Goal: Task Accomplishment & Management: Use online tool/utility

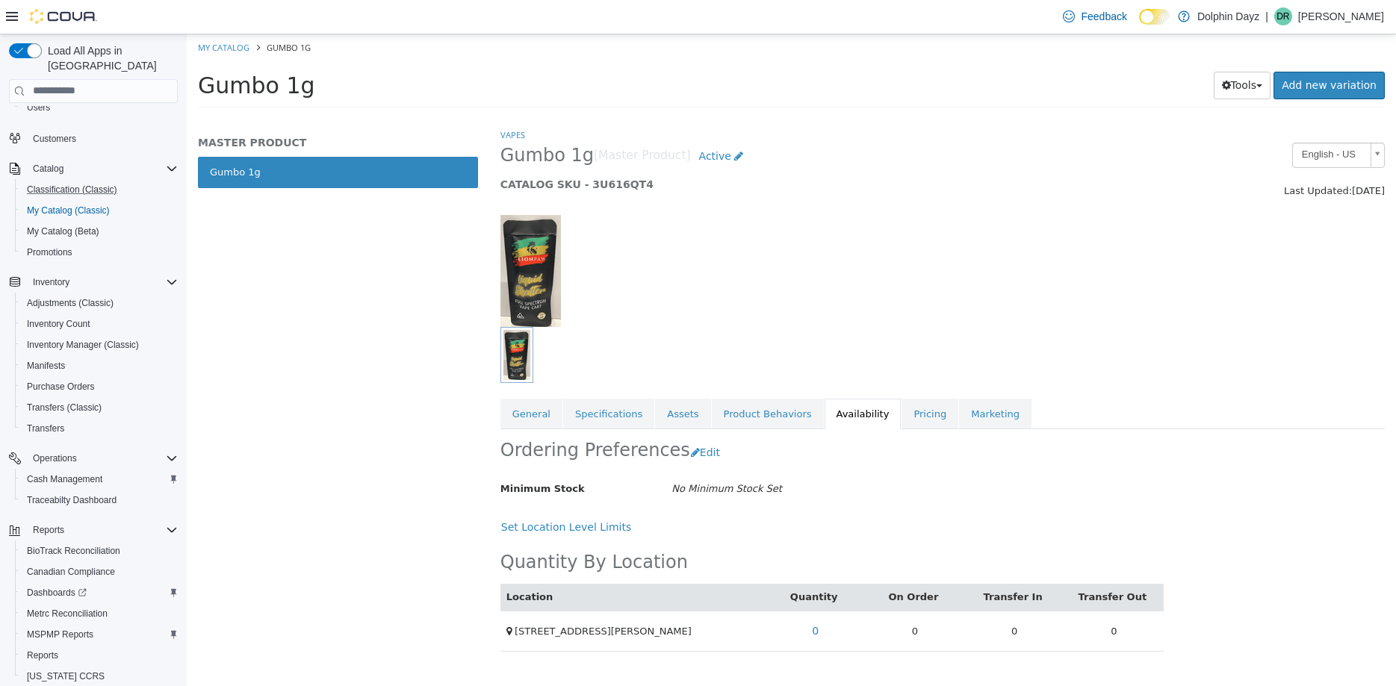
scroll to position [190, 0]
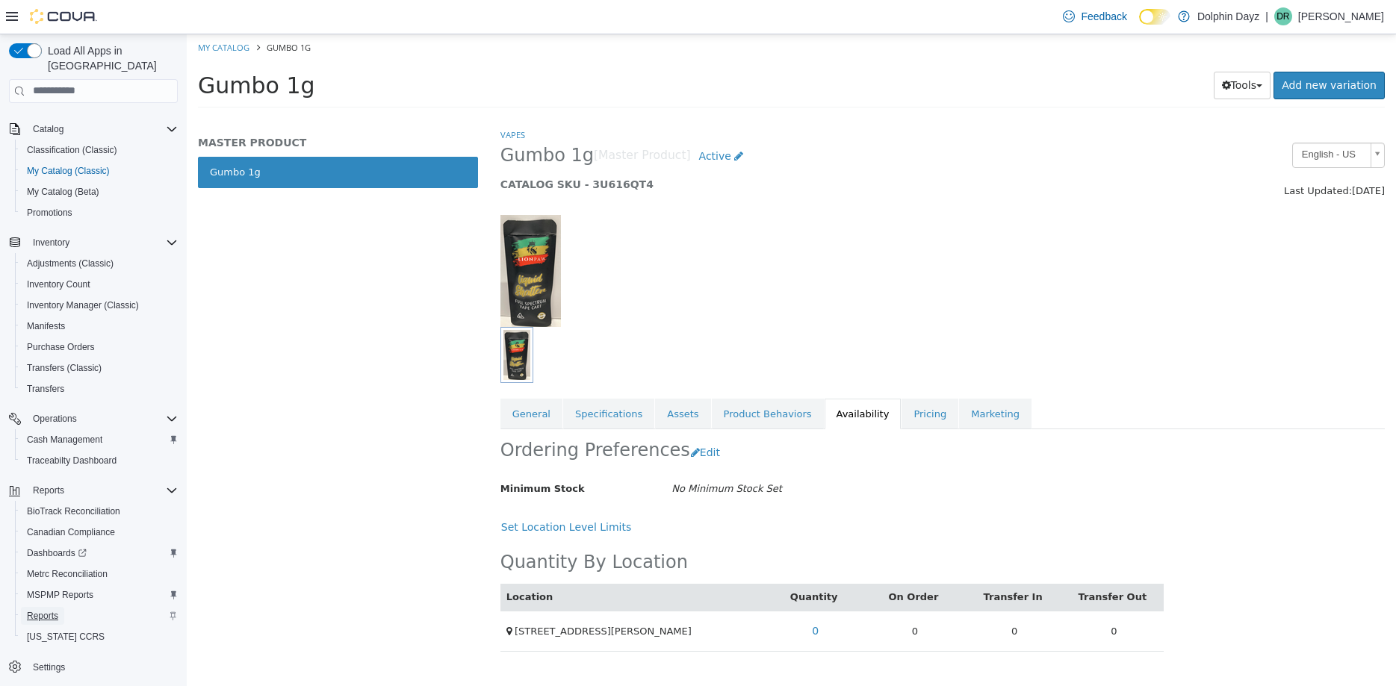
click at [43, 610] on span "Reports" at bounding box center [42, 616] width 31 height 12
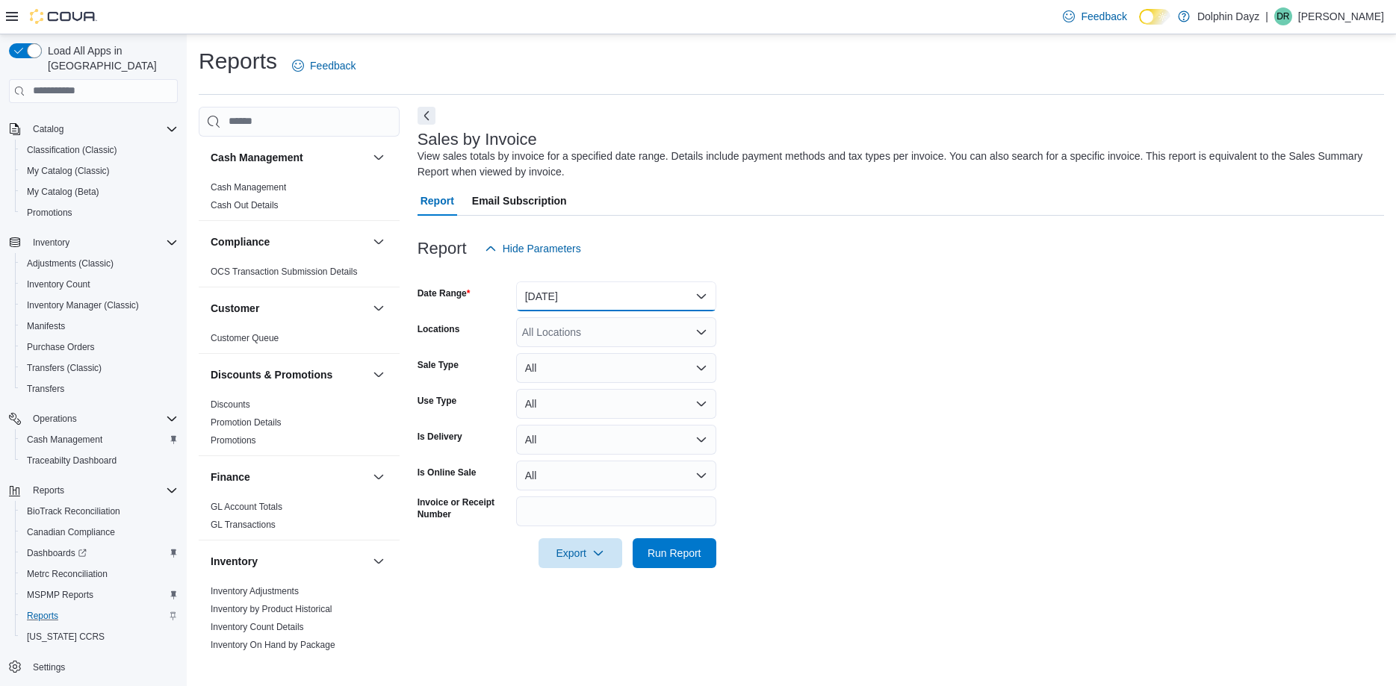
click at [597, 284] on button "[DATE]" at bounding box center [616, 297] width 200 height 30
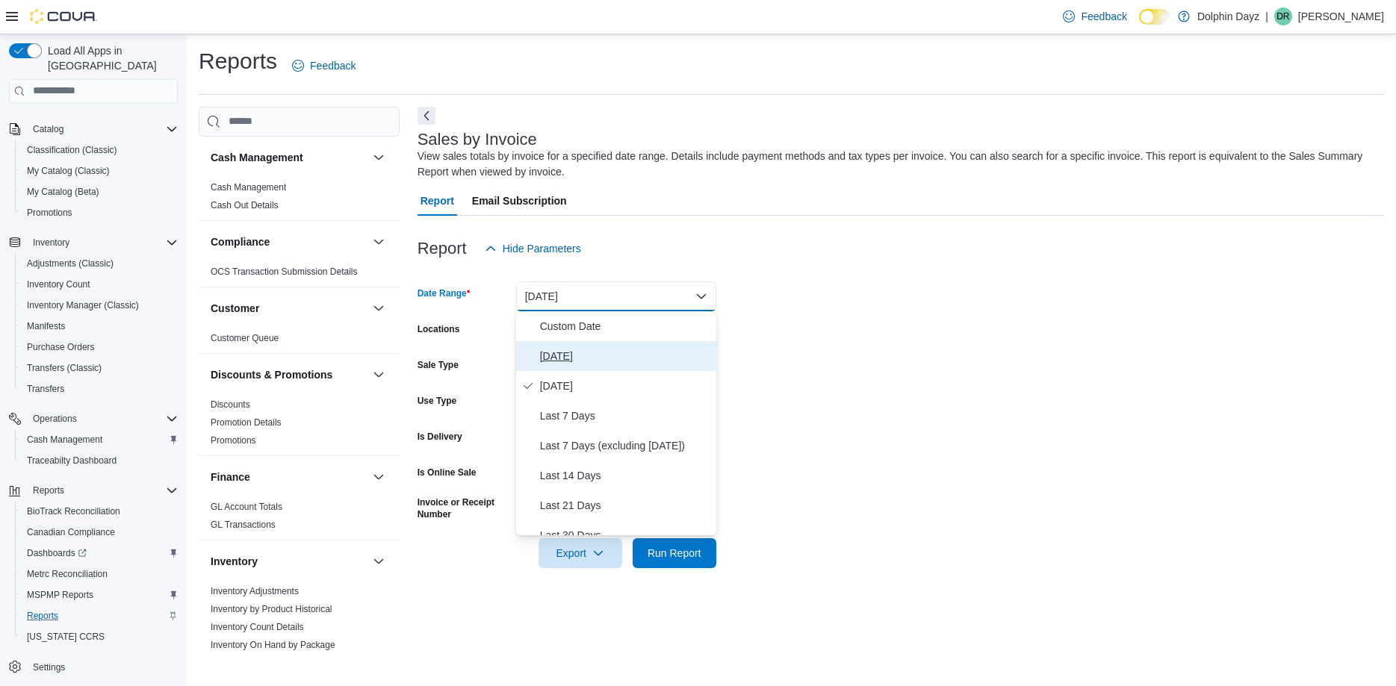
click at [555, 356] on span "[DATE]" at bounding box center [625, 356] width 170 height 18
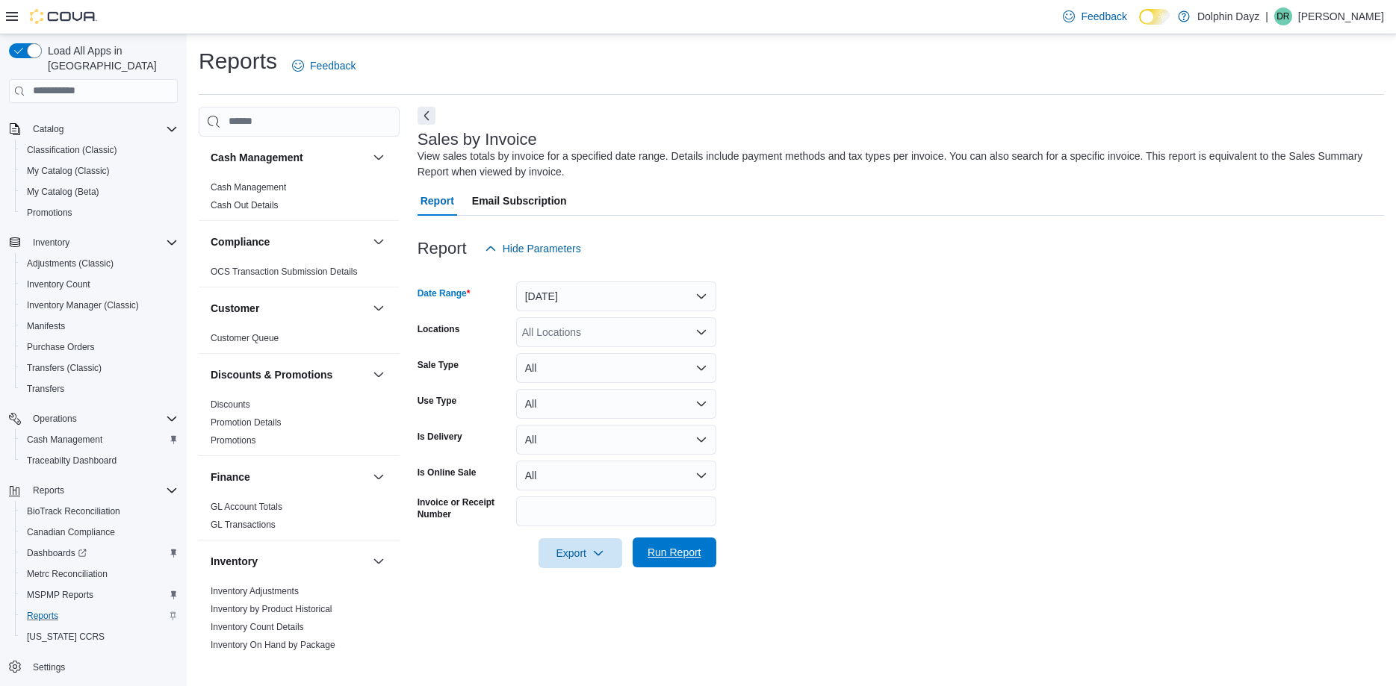
click at [685, 545] on span "Run Report" at bounding box center [674, 553] width 66 height 30
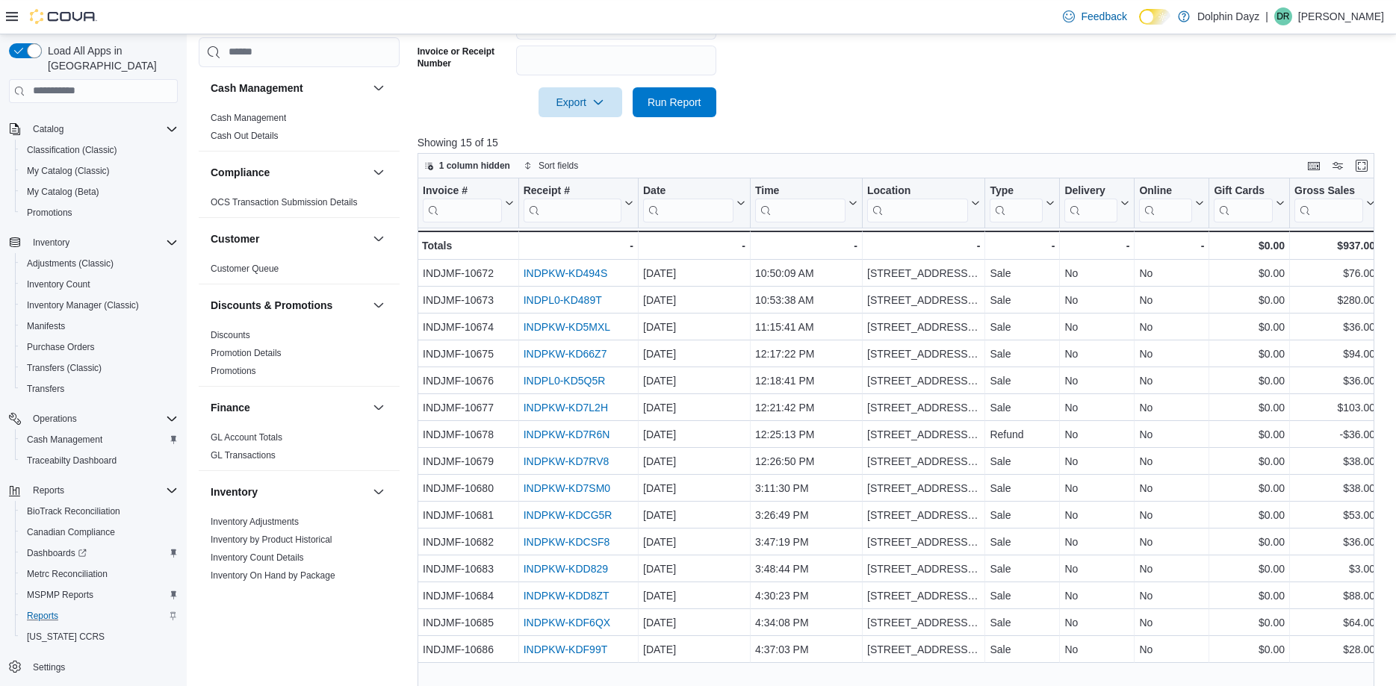
scroll to position [479, 0]
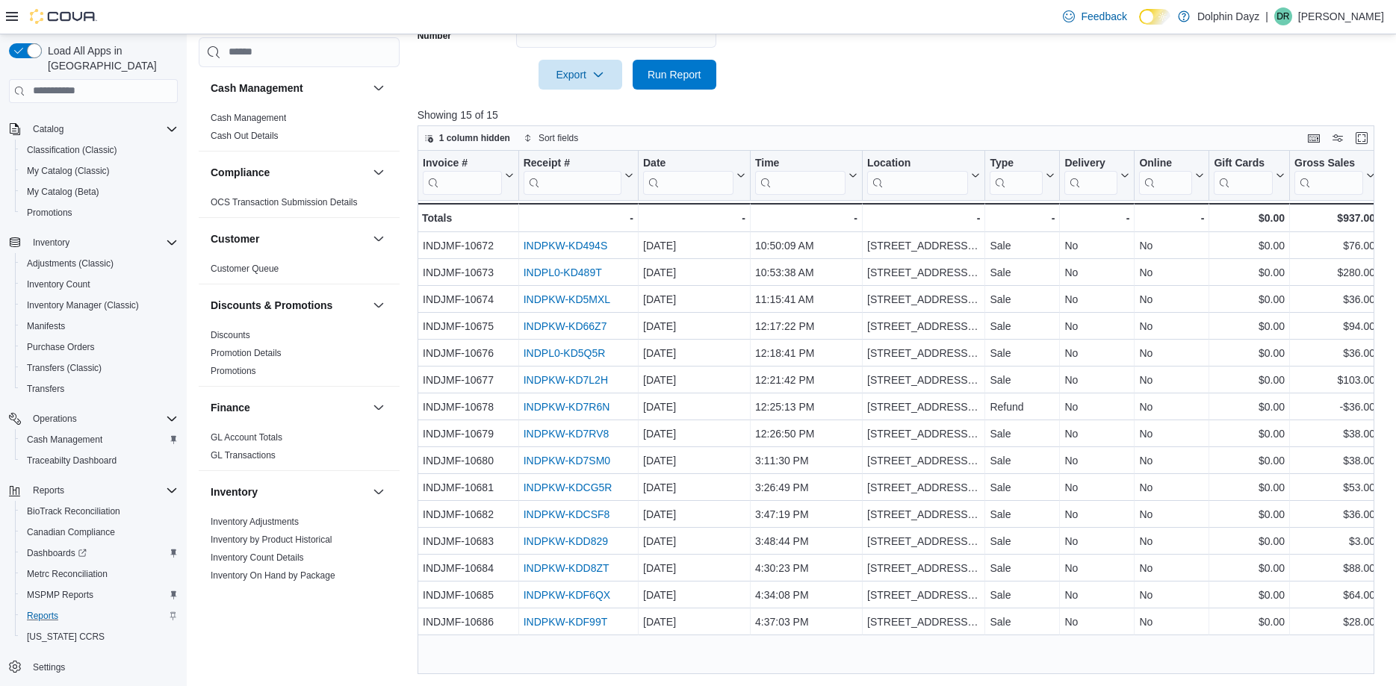
click at [1331, 676] on div "Reports Feedback Cash Management Cash Management Cash Out Details Compliance OC…" at bounding box center [791, 121] width 1209 height 1130
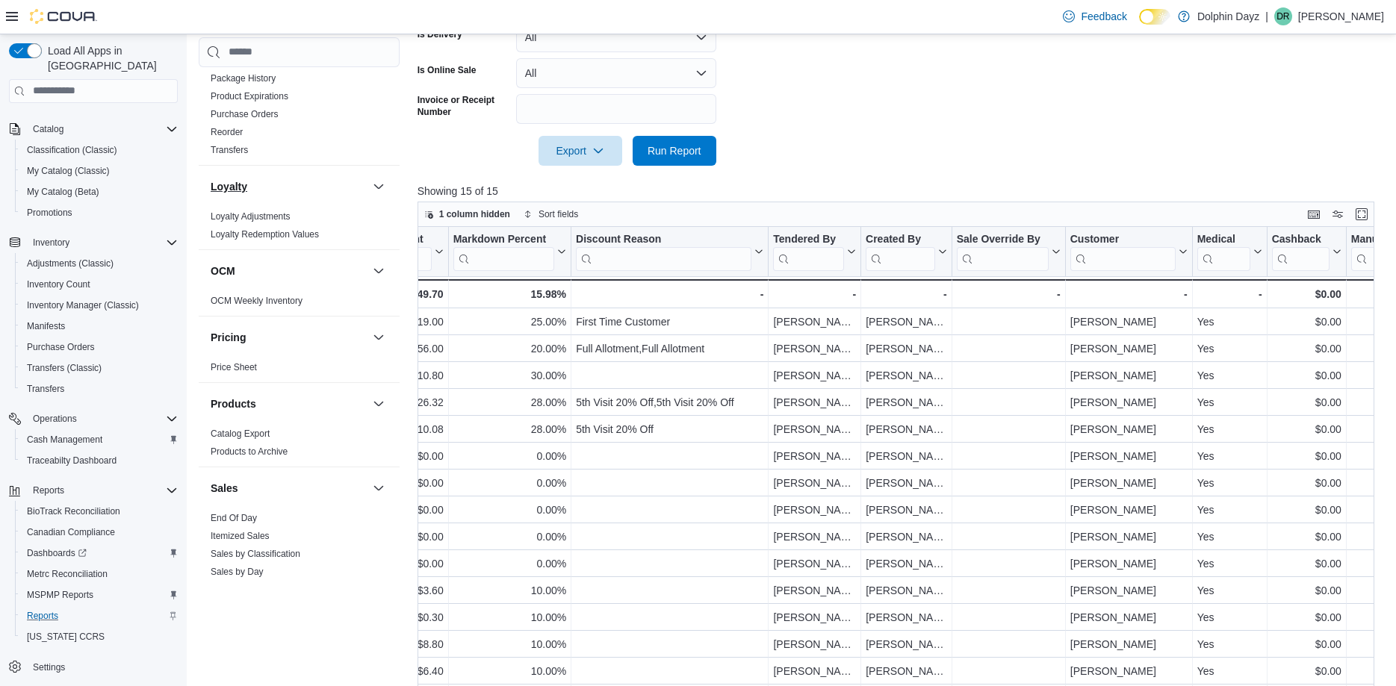
scroll to position [789, 0]
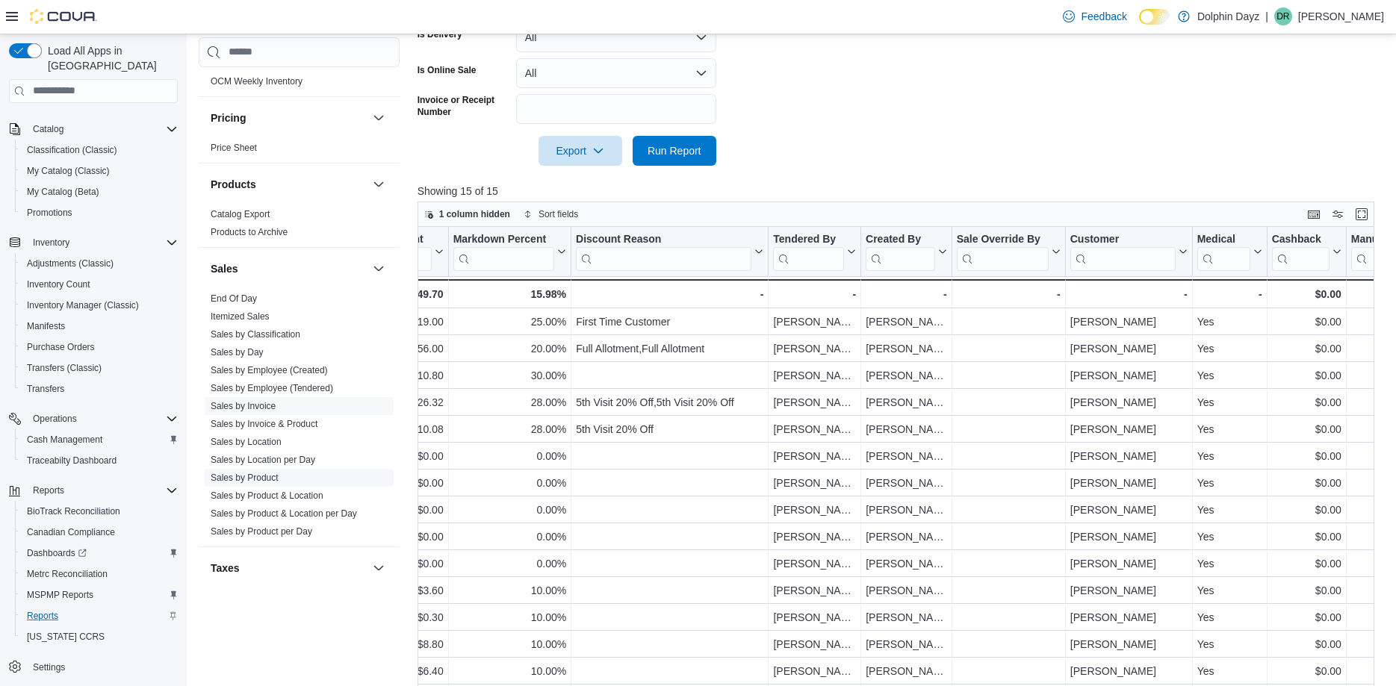
click at [266, 473] on link "Sales by Product" at bounding box center [245, 478] width 68 height 10
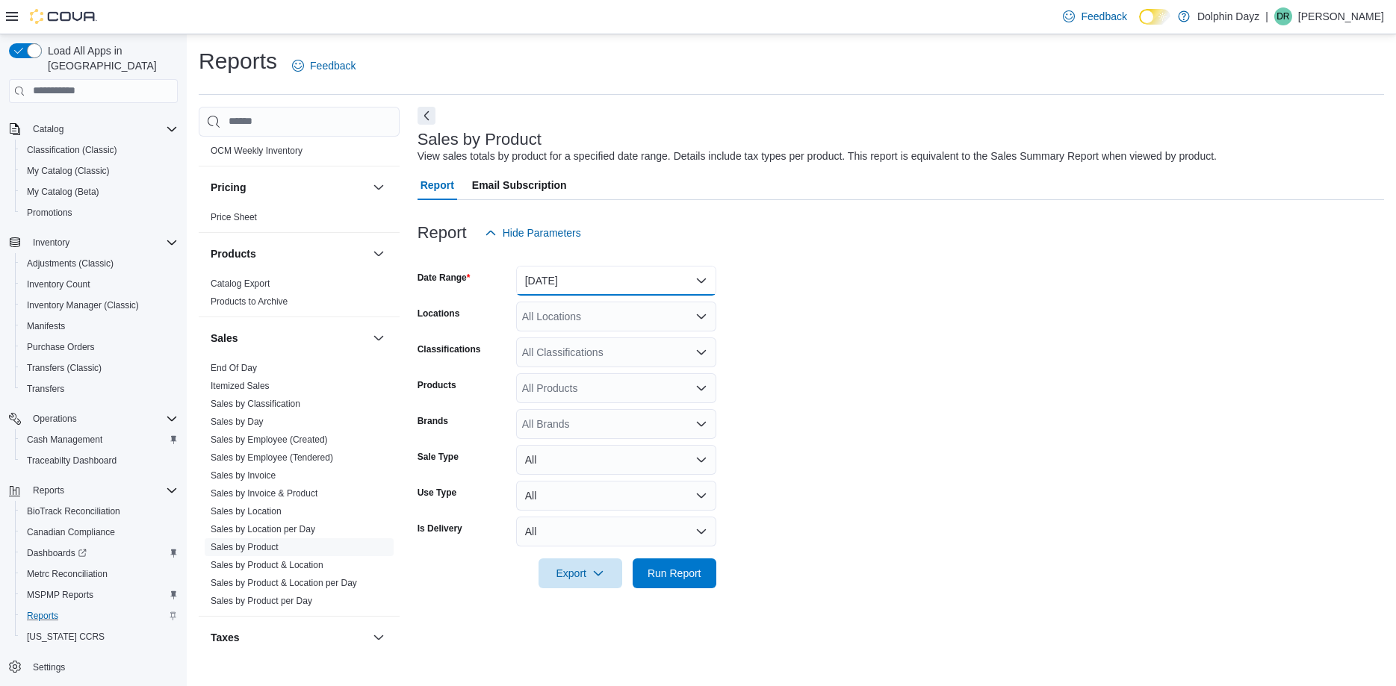
click at [650, 282] on button "[DATE]" at bounding box center [616, 281] width 200 height 30
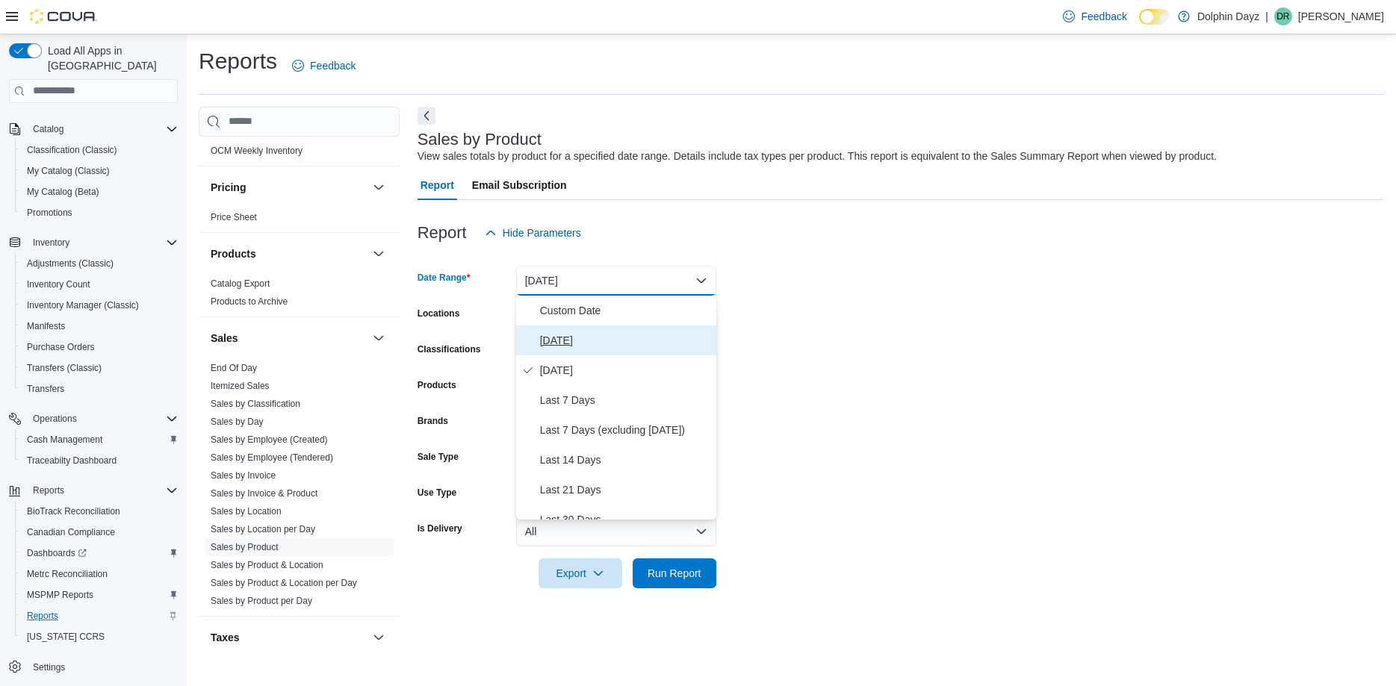
click at [562, 342] on span "[DATE]" at bounding box center [625, 341] width 170 height 18
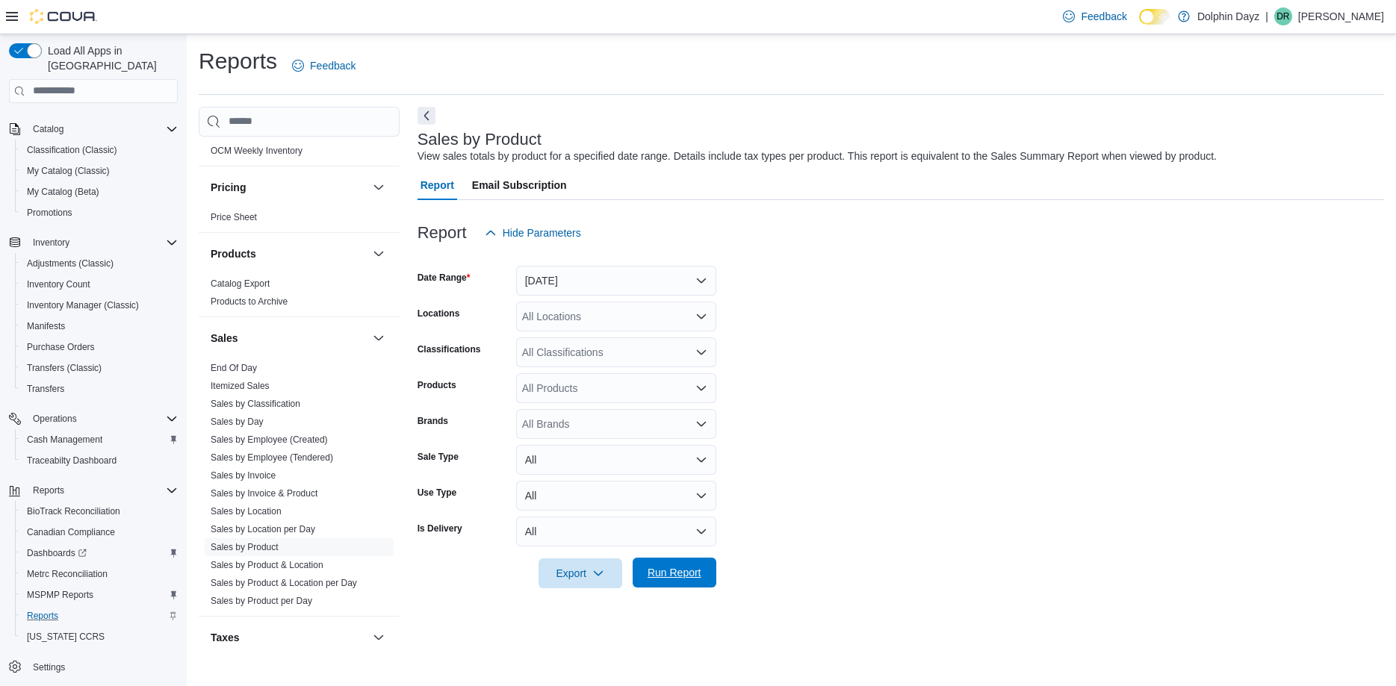
click at [644, 571] on span "Run Report" at bounding box center [674, 573] width 66 height 30
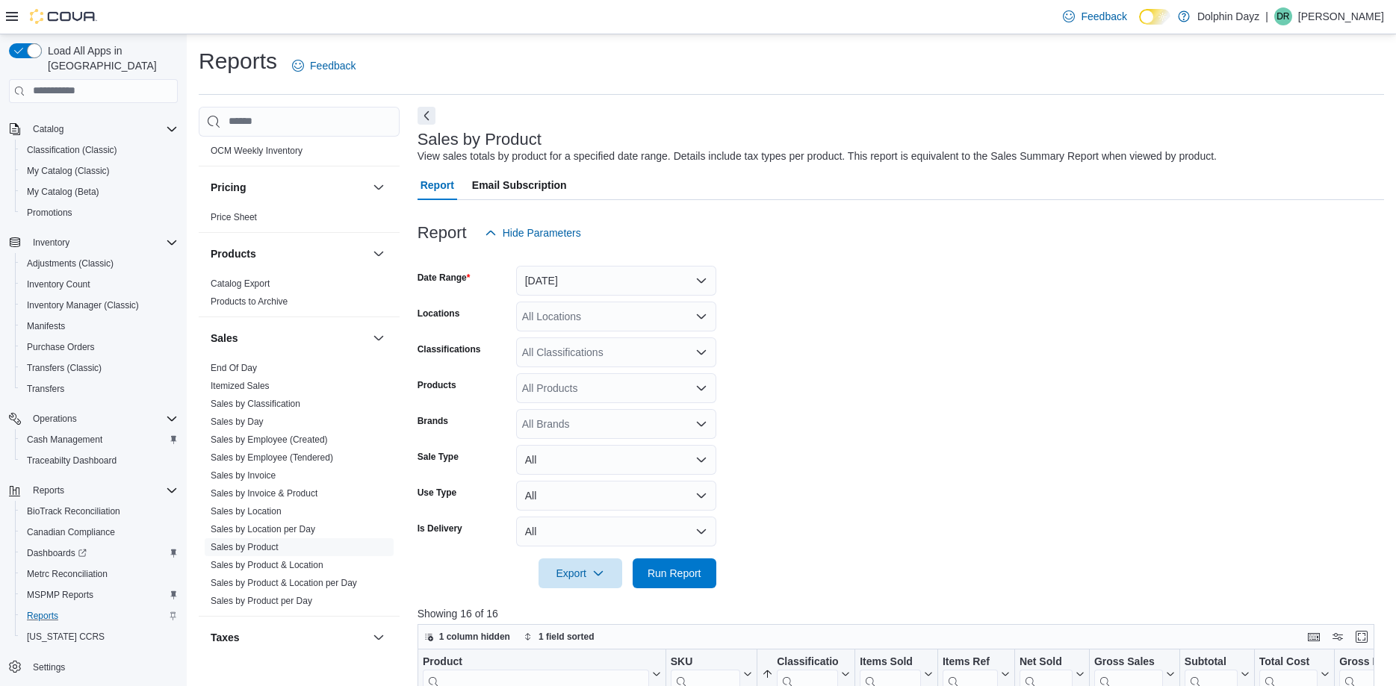
scroll to position [499, 0]
